Goal: Task Accomplishment & Management: Use online tool/utility

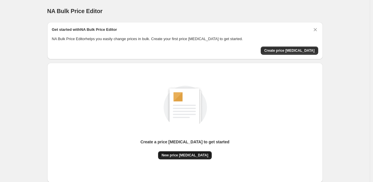
click at [191, 157] on span "New price change job" at bounding box center [185, 155] width 47 height 5
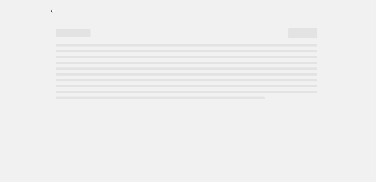
select select "percentage"
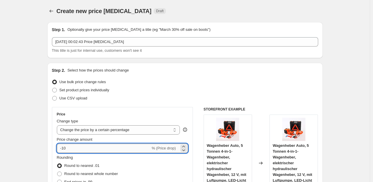
click at [77, 148] on input "-10" at bounding box center [104, 147] width 94 height 9
type input "-1"
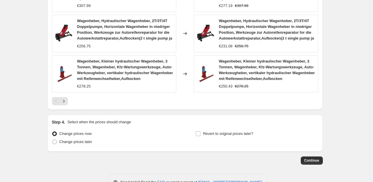
scroll to position [471, 0]
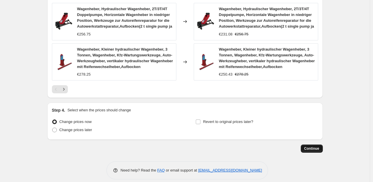
type input "-35"
click at [311, 146] on span "Continue" at bounding box center [311, 148] width 15 height 5
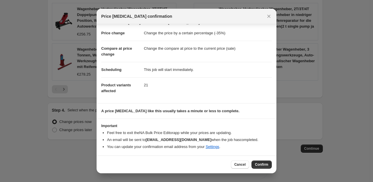
scroll to position [9, 0]
click at [267, 165] on span "Confirm" at bounding box center [261, 164] width 13 height 5
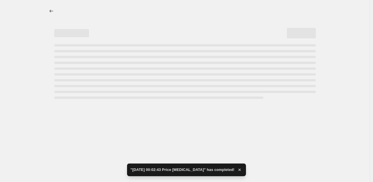
select select "percentage"
